Goal: Navigation & Orientation: Go to known website

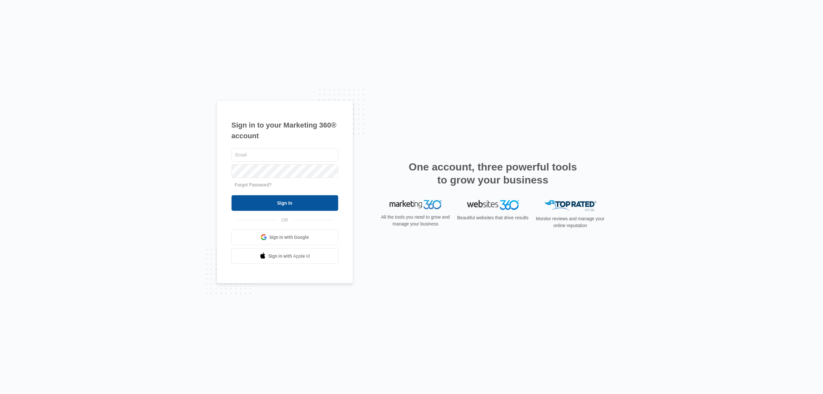
type input "[EMAIL_ADDRESS][DOMAIN_NAME]"
click at [275, 204] on input "Sign In" at bounding box center [285, 203] width 107 height 16
